Goal: Information Seeking & Learning: Check status

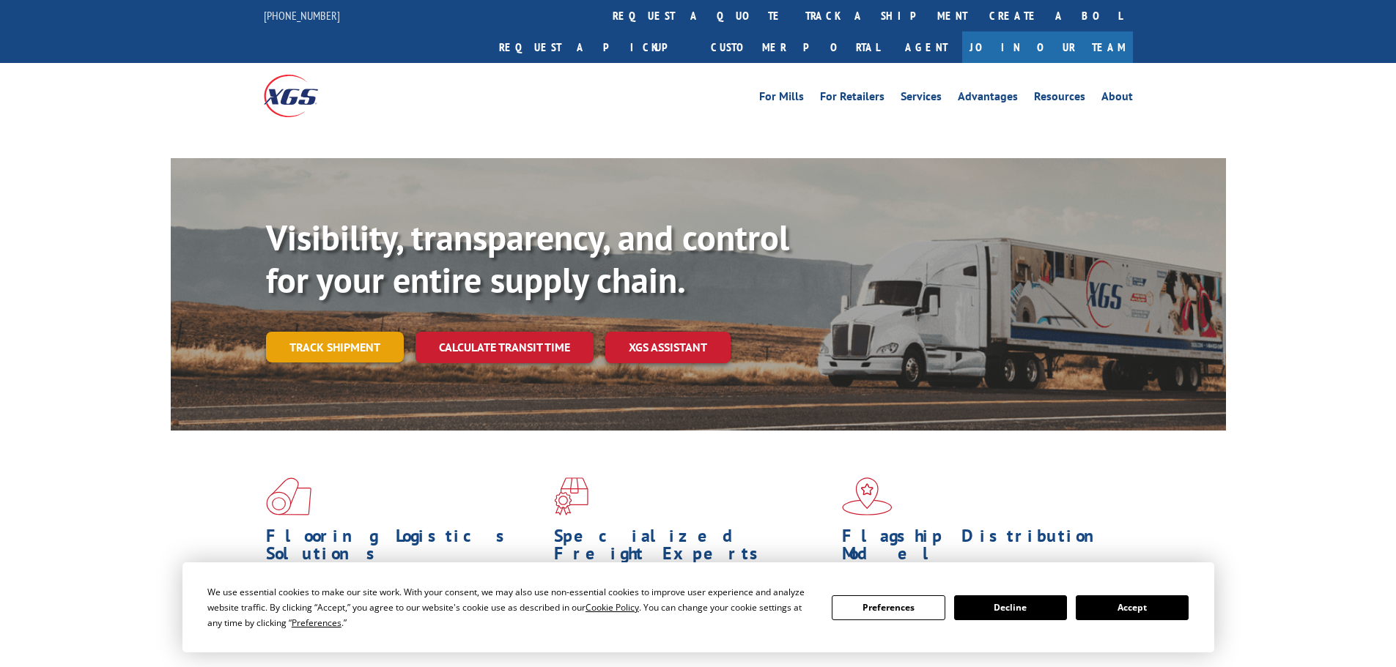
click at [348, 332] on link "Track shipment" at bounding box center [335, 347] width 138 height 31
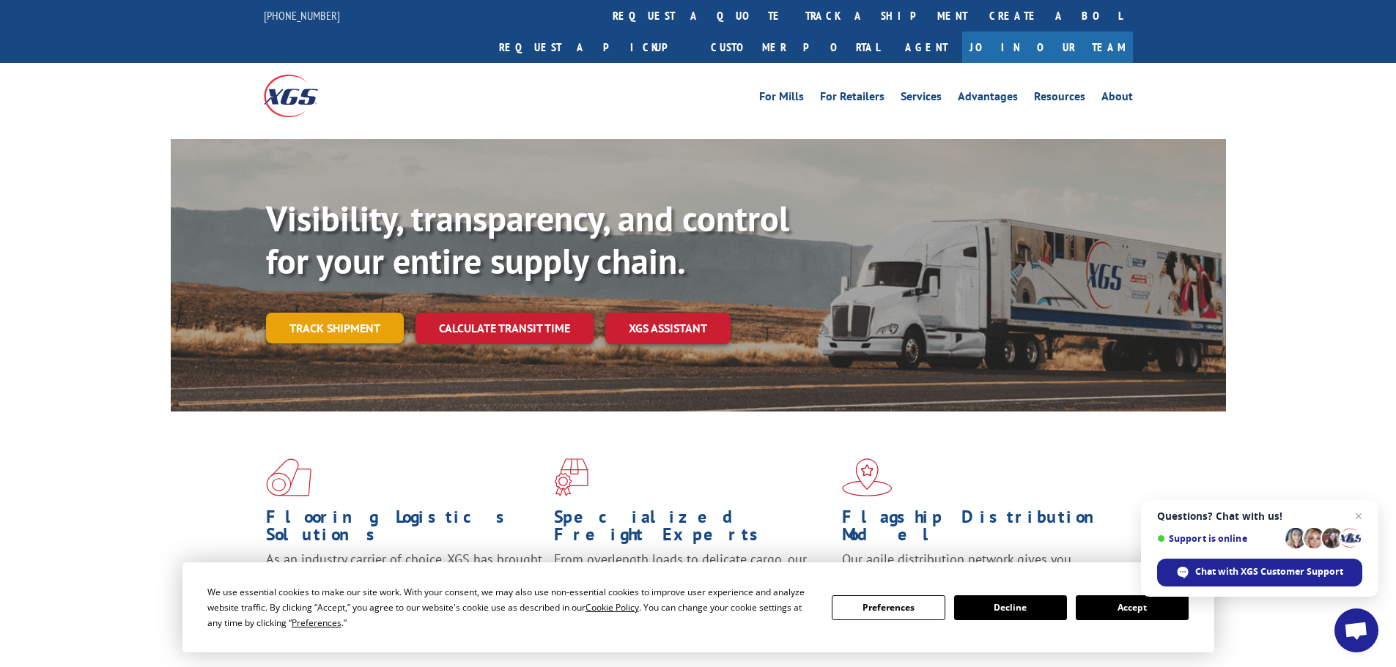
click at [341, 313] on link "Track shipment" at bounding box center [335, 328] width 138 height 31
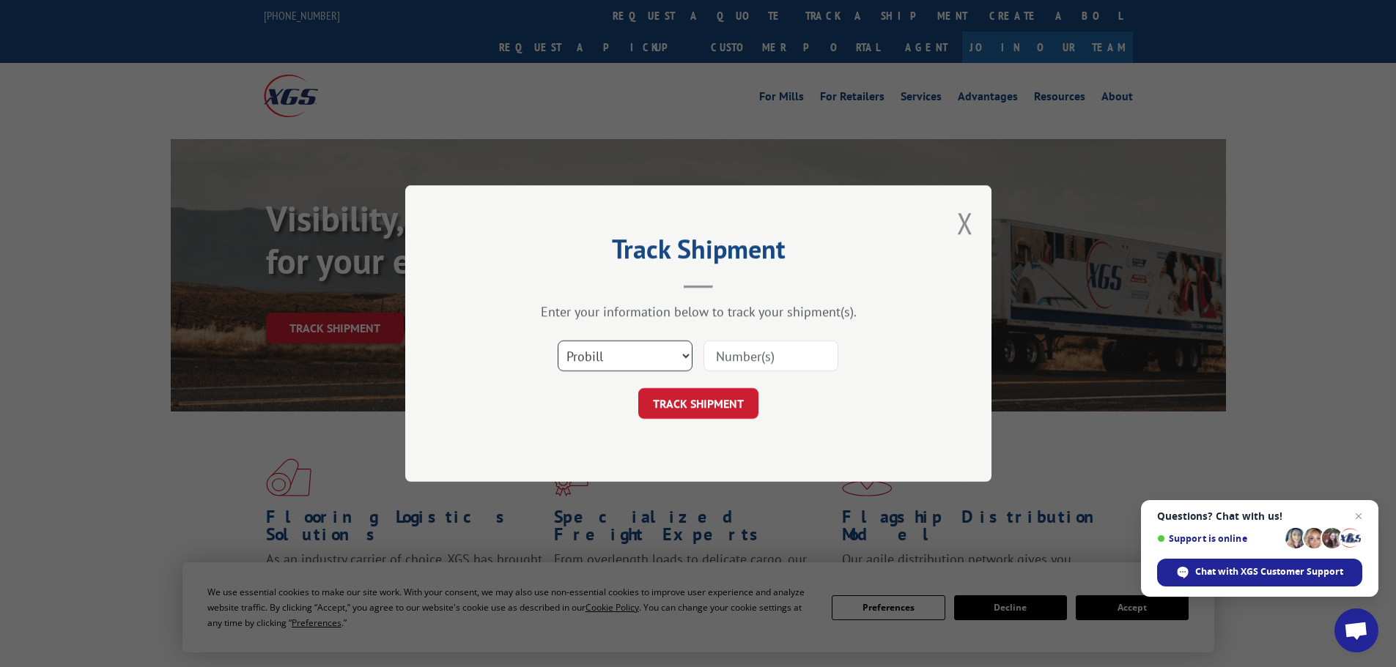
click at [656, 355] on select "Select category... Probill BOL PO" at bounding box center [625, 356] width 135 height 31
select select "po"
click at [558, 341] on select "Select category... Probill BOL PO" at bounding box center [625, 356] width 135 height 31
click at [712, 380] on div "Select category... Probill BOL PO" at bounding box center [698, 356] width 440 height 48
click at [720, 367] on input at bounding box center [770, 356] width 135 height 31
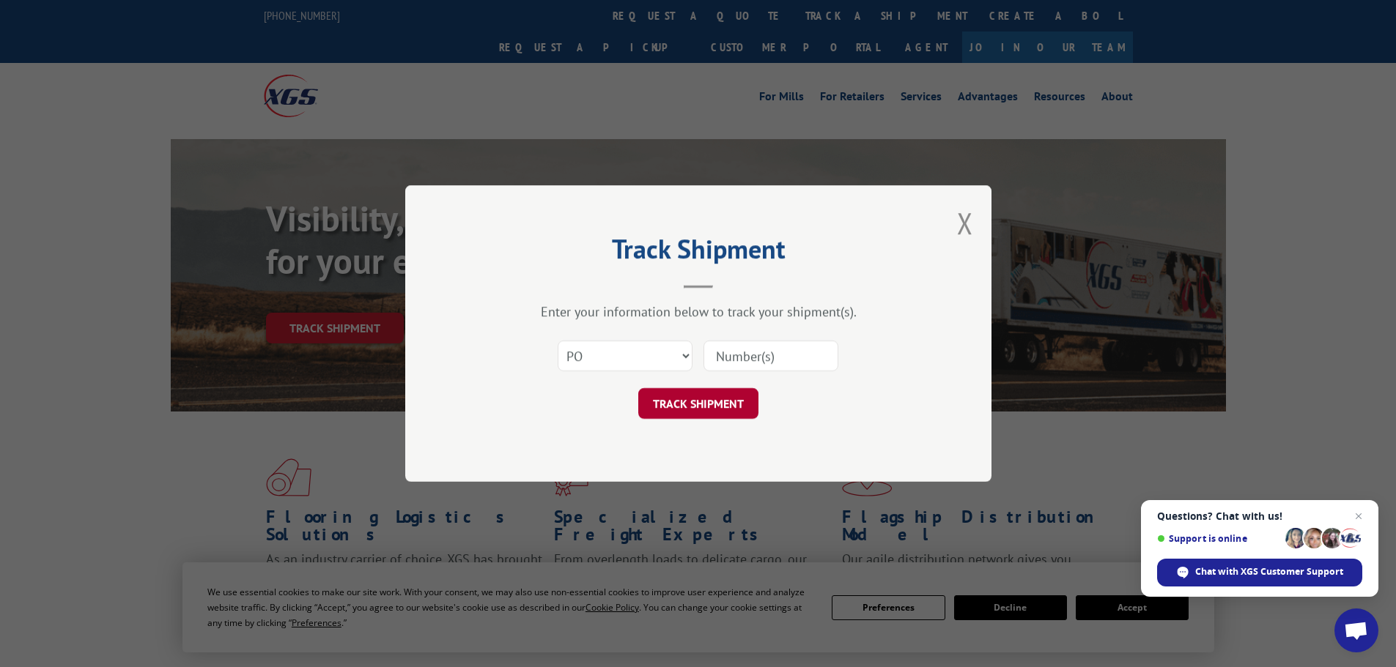
paste input "55530554"
type input "55530554"
click at [706, 393] on button "TRACK SHIPMENT" at bounding box center [698, 403] width 120 height 31
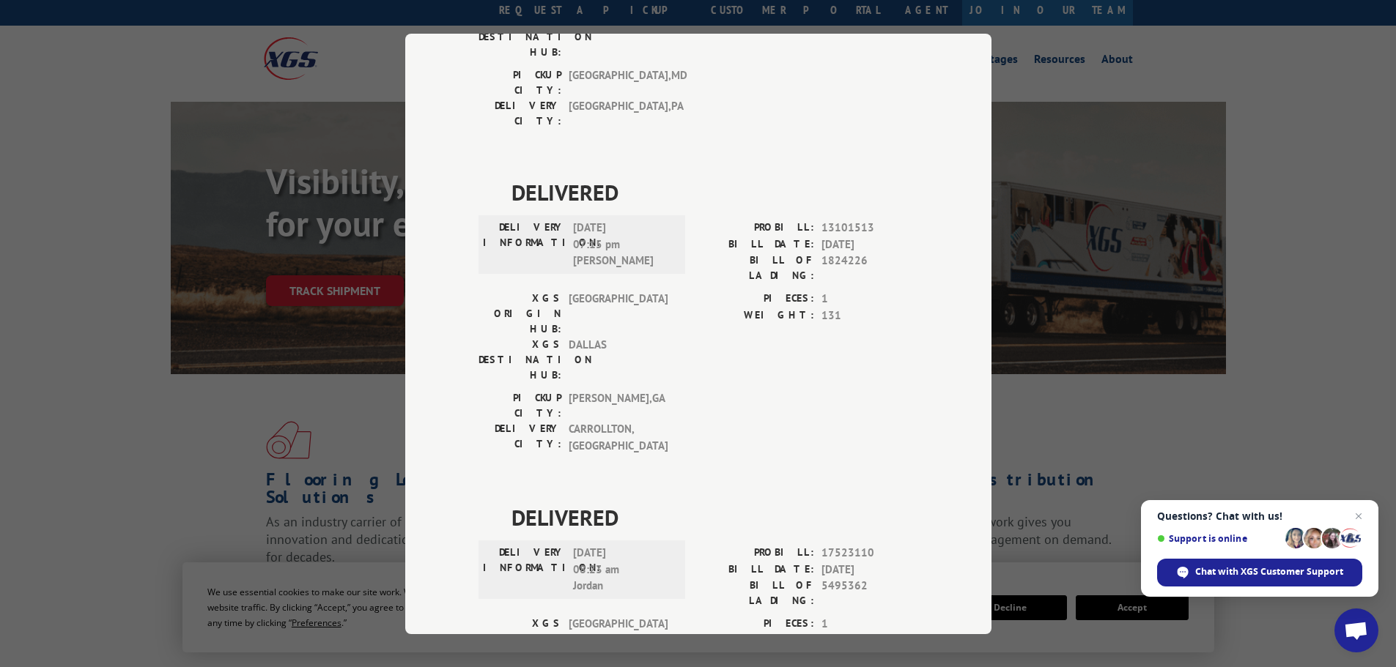
scroll to position [73, 0]
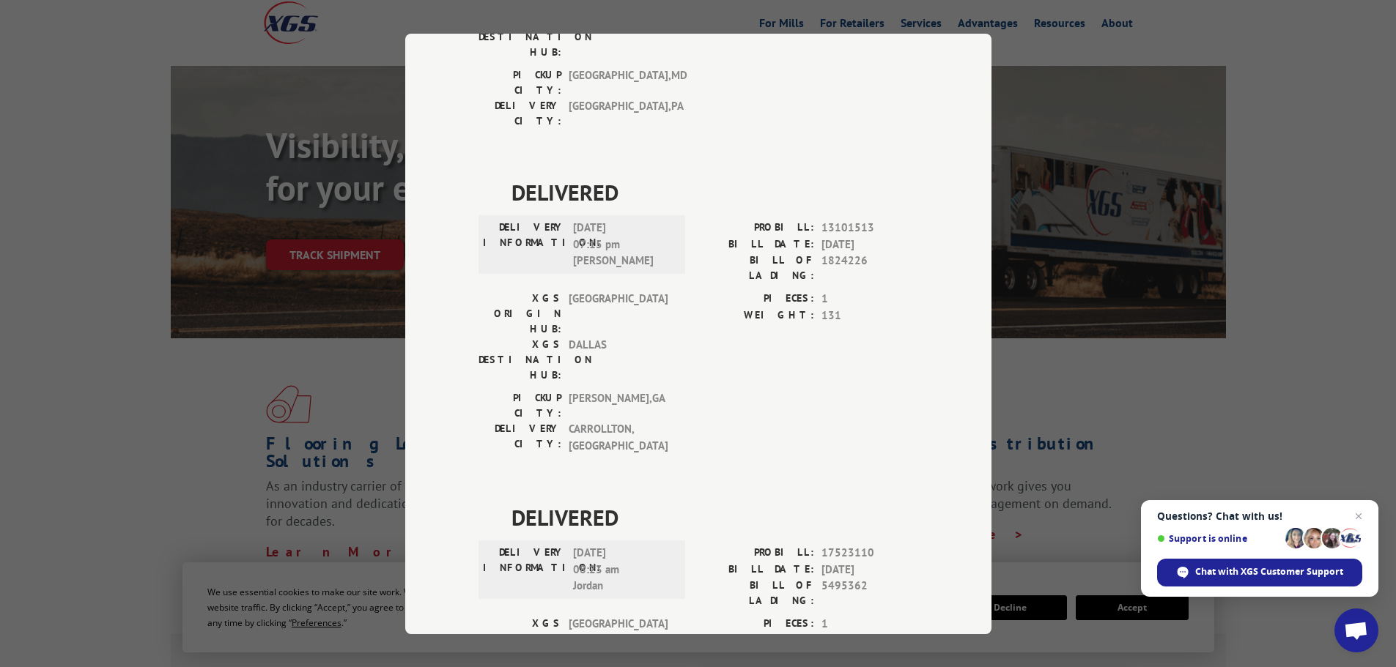
click at [1026, 89] on div "Track Shipment DELIVERED DELIVERY INFORMATION: [DATE] 10:04 am [PERSON_NAME] PR…" at bounding box center [698, 333] width 1396 height 667
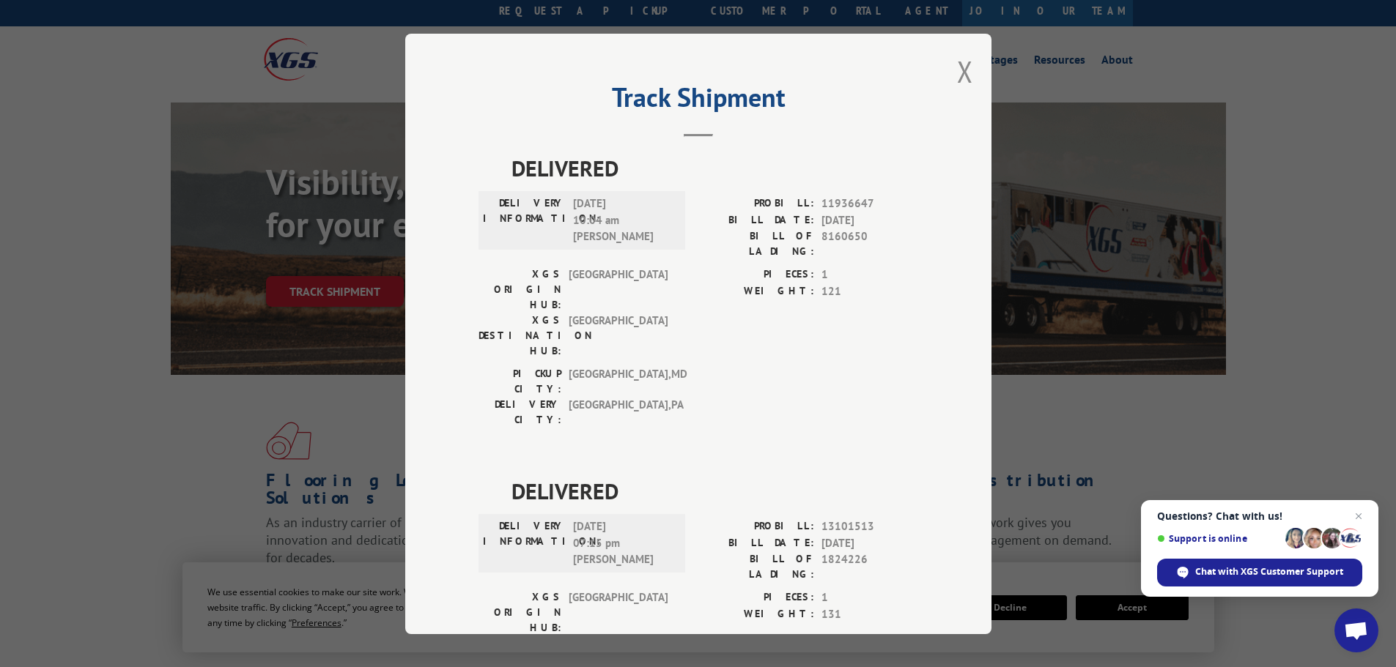
scroll to position [0, 0]
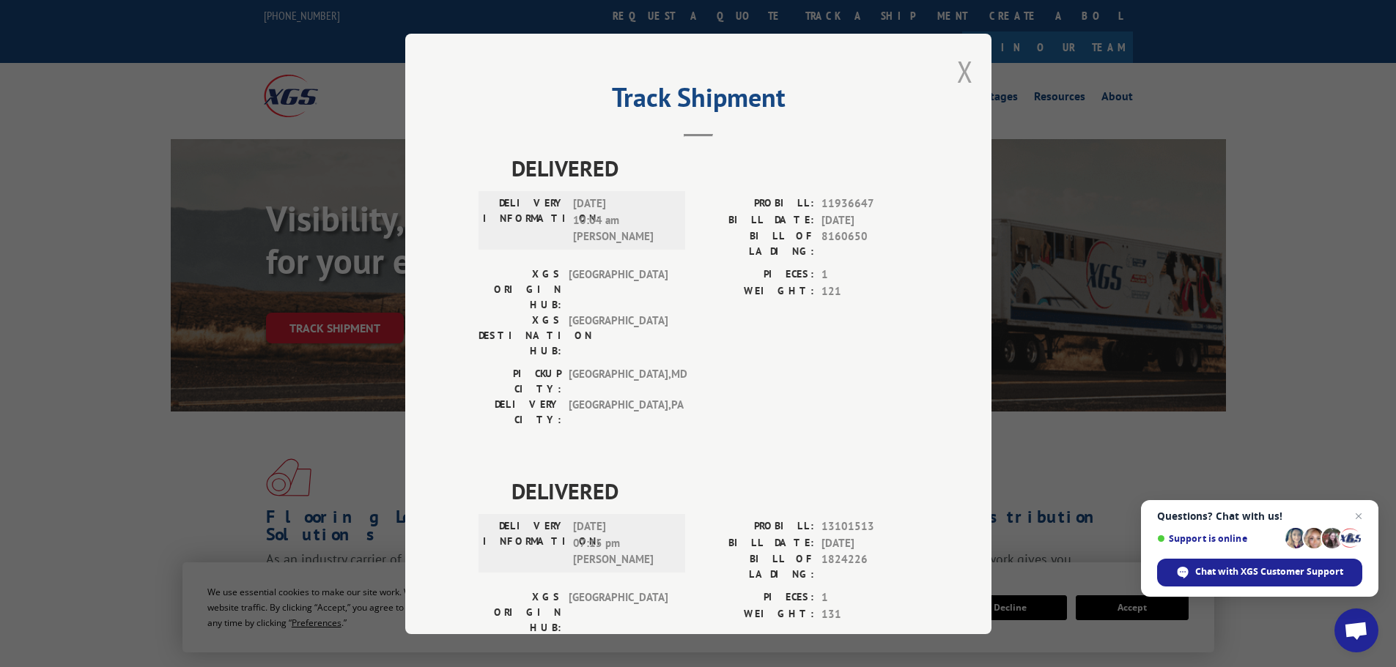
drag, startPoint x: 946, startPoint y: 48, endPoint x: 962, endPoint y: 71, distance: 28.5
click at [946, 48] on div "Track Shipment DELIVERED DELIVERY INFORMATION: [DATE] 10:04 am [PERSON_NAME] PR…" at bounding box center [698, 334] width 586 height 601
click at [962, 72] on button "Close modal" at bounding box center [965, 71] width 16 height 39
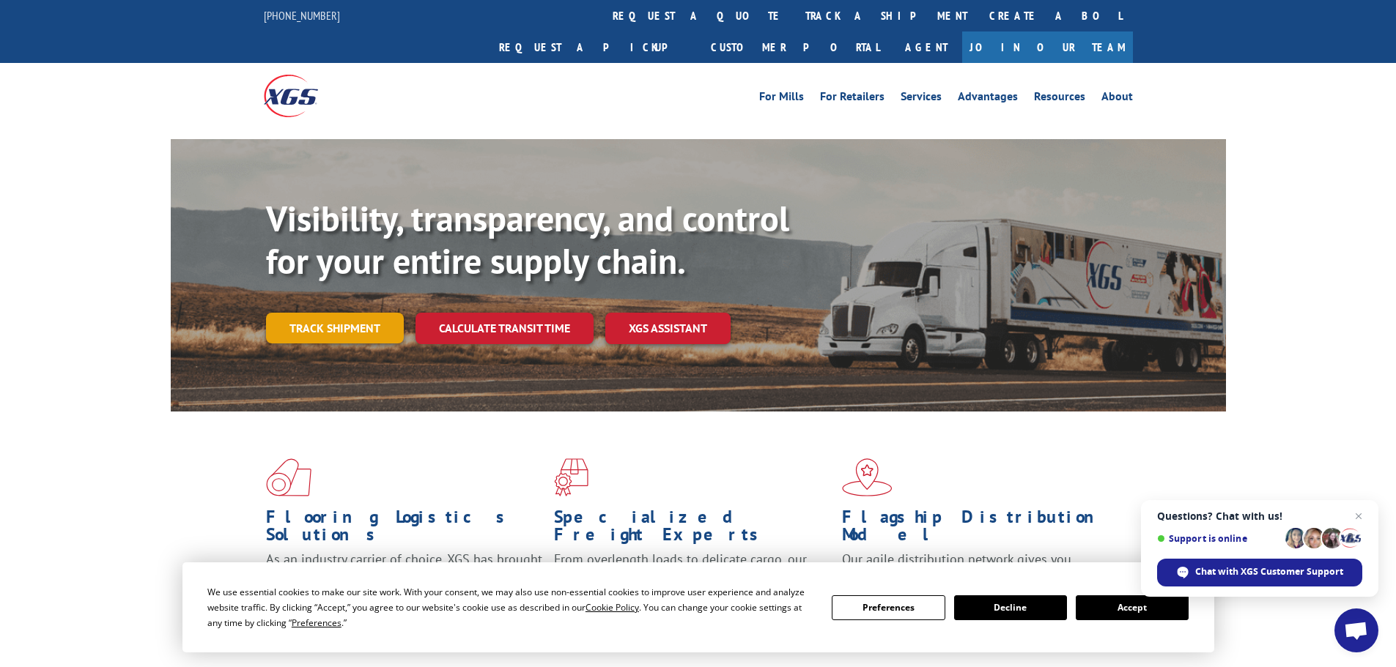
click at [325, 313] on link "Track shipment" at bounding box center [335, 328] width 138 height 31
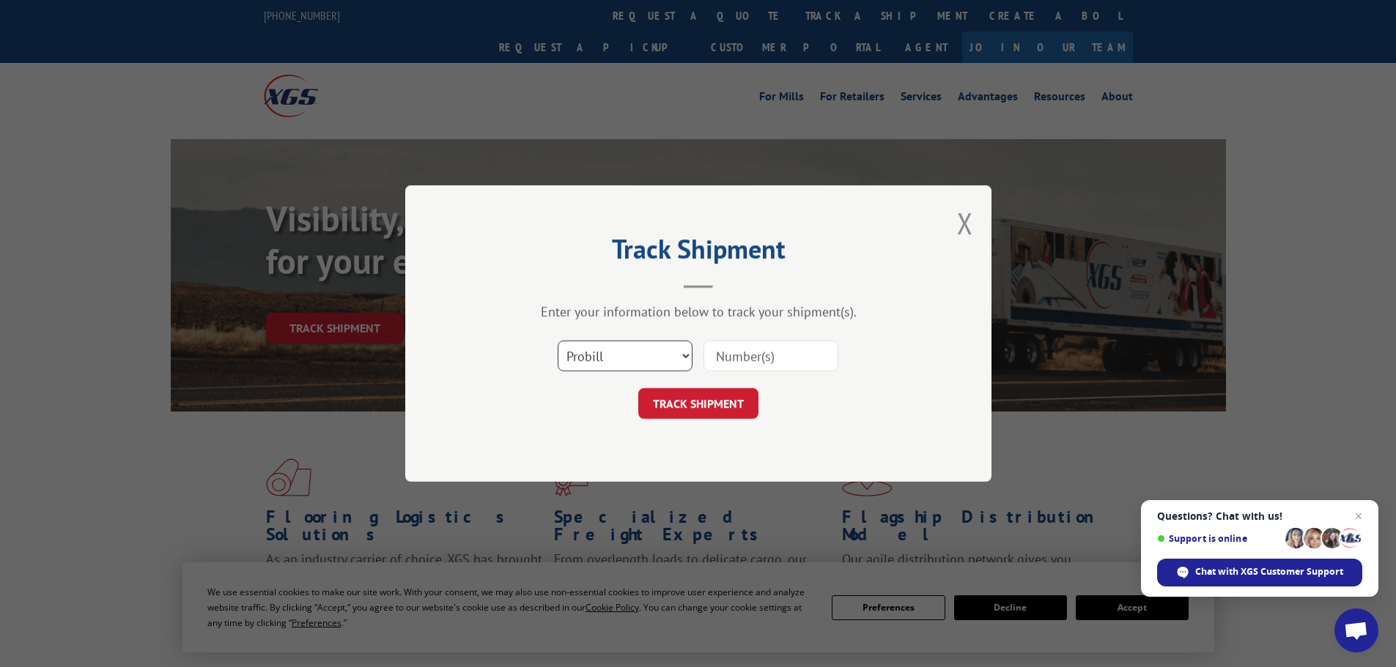
click at [600, 355] on select "Select category... Probill BOL PO" at bounding box center [625, 356] width 135 height 31
select select "po"
click at [558, 341] on select "Select category... Probill BOL PO" at bounding box center [625, 356] width 135 height 31
click at [773, 341] on input at bounding box center [770, 356] width 135 height 31
paste input "55530554"
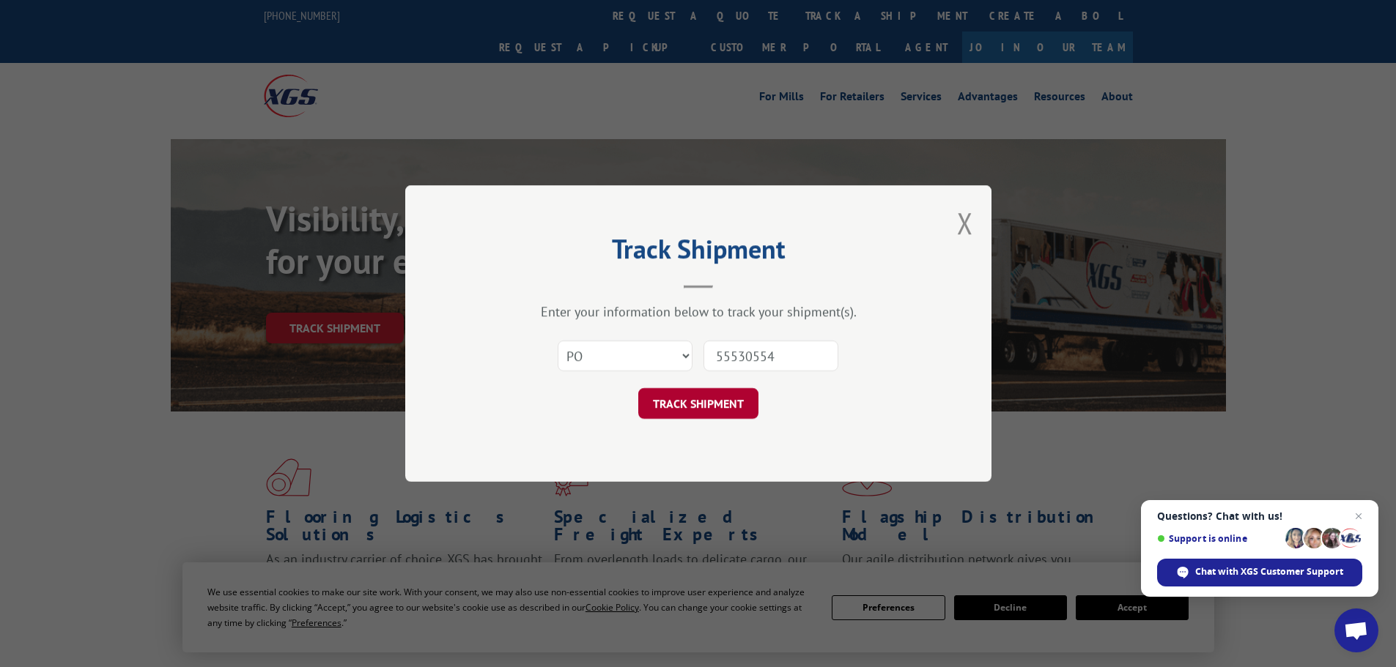
type input "55530554"
click at [743, 396] on button "TRACK SHIPMENT" at bounding box center [698, 403] width 120 height 31
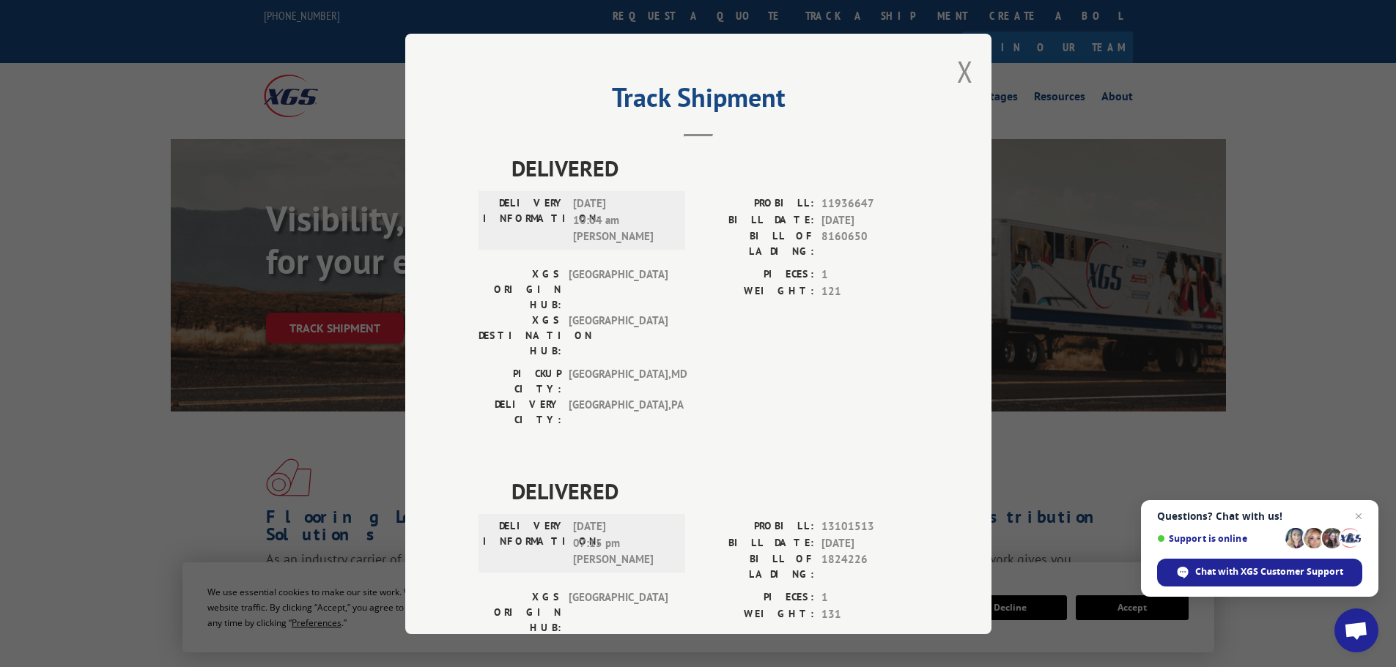
scroll to position [299, 0]
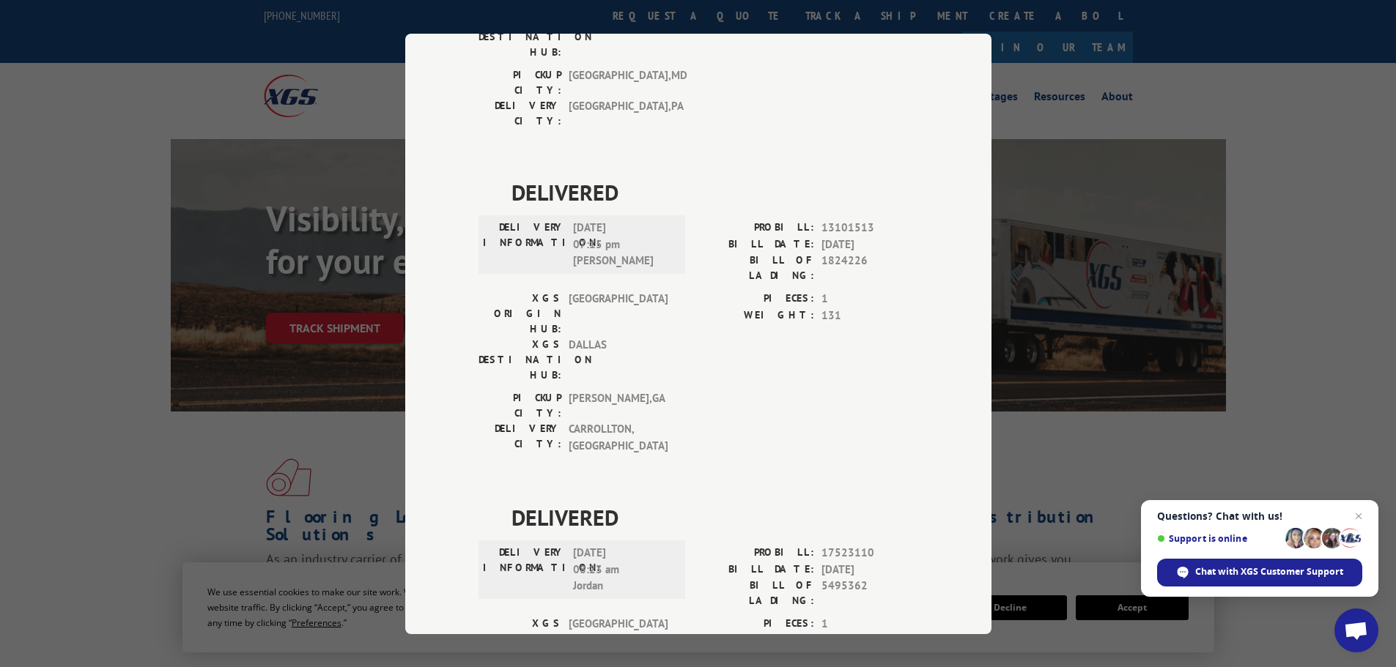
click at [1078, 64] on div "Track Shipment DELIVERED DELIVERY INFORMATION: [DATE] 10:04 am [PERSON_NAME] PR…" at bounding box center [698, 333] width 1396 height 667
